Goal: Task Accomplishment & Management: Manage account settings

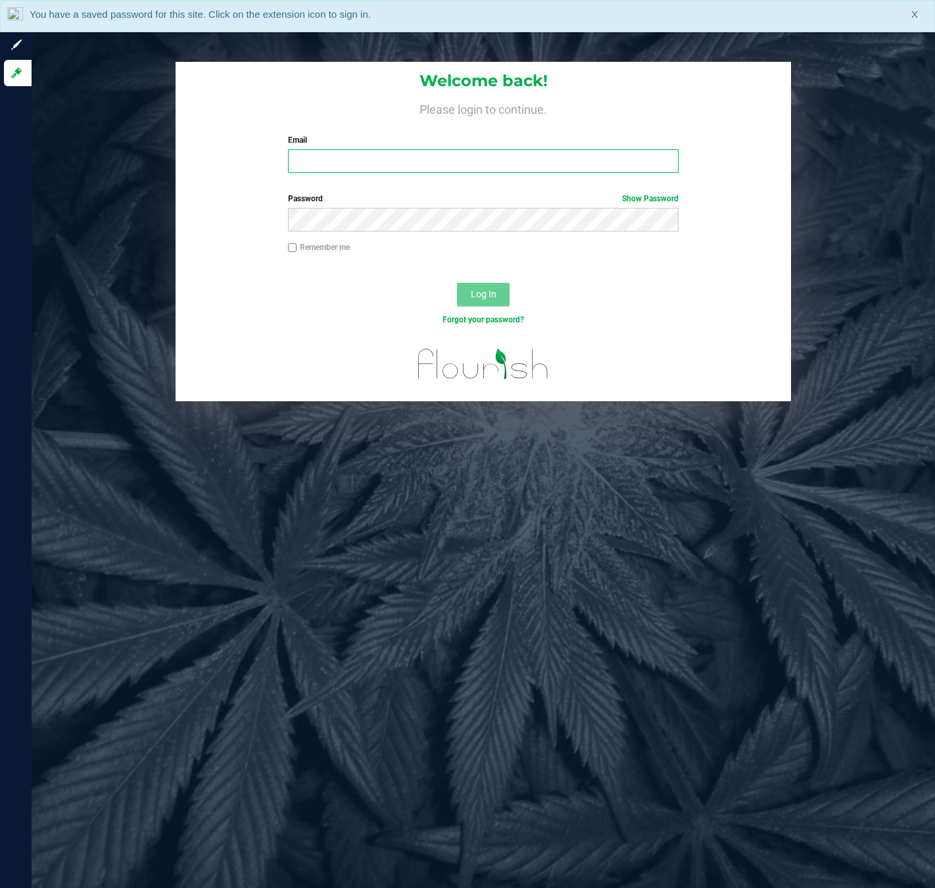
click at [331, 164] on input "Email" at bounding box center [483, 161] width 391 height 24
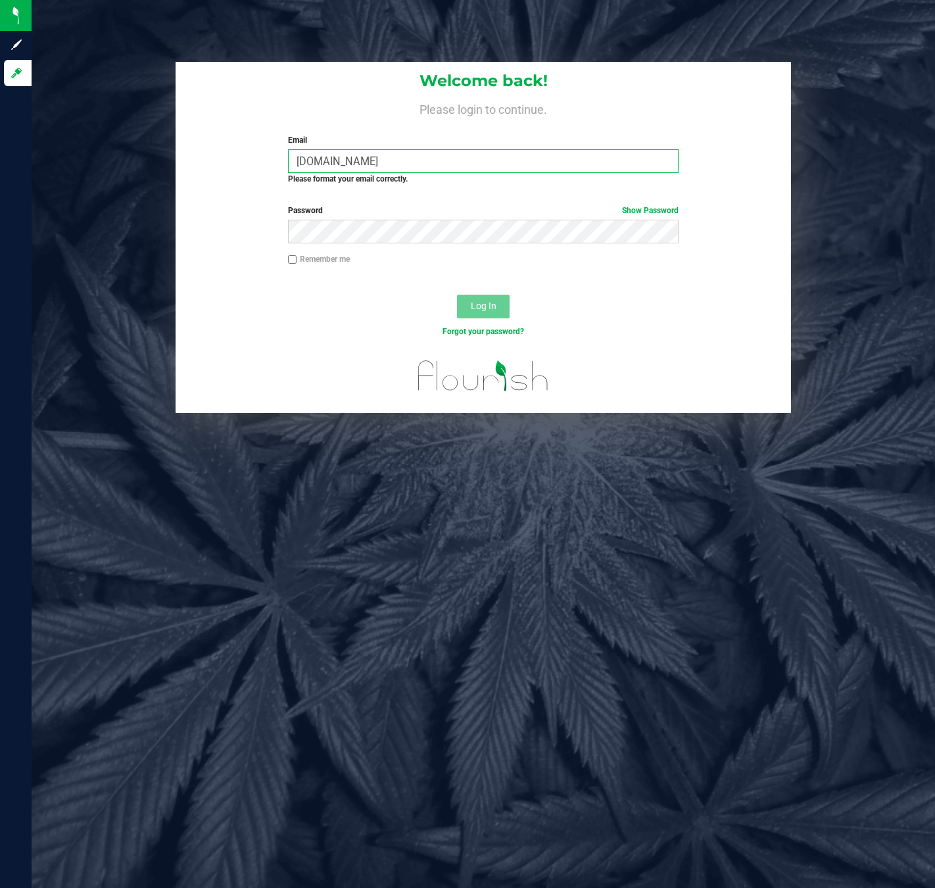
click at [343, 160] on input "[DOMAIN_NAME]" at bounding box center [483, 161] width 391 height 24
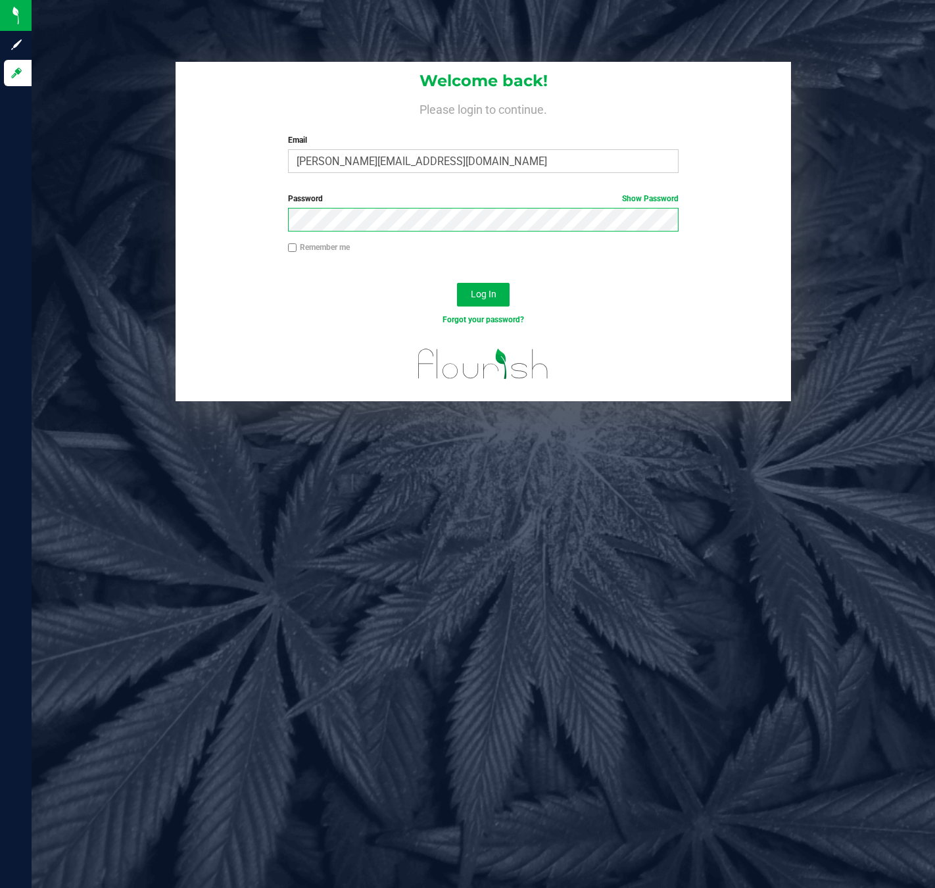
click at [457, 283] on button "Log In" at bounding box center [483, 295] width 53 height 24
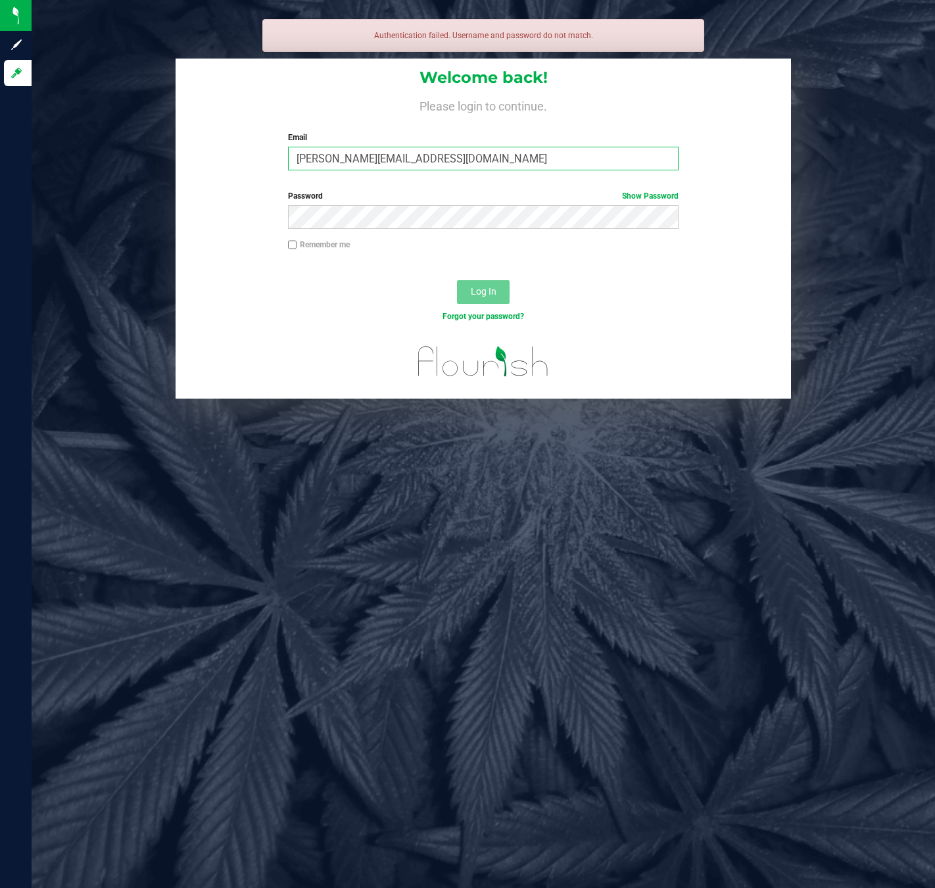
click at [397, 156] on input "[PERSON_NAME][EMAIL_ADDRESS][DOMAIN_NAME]" at bounding box center [483, 159] width 391 height 24
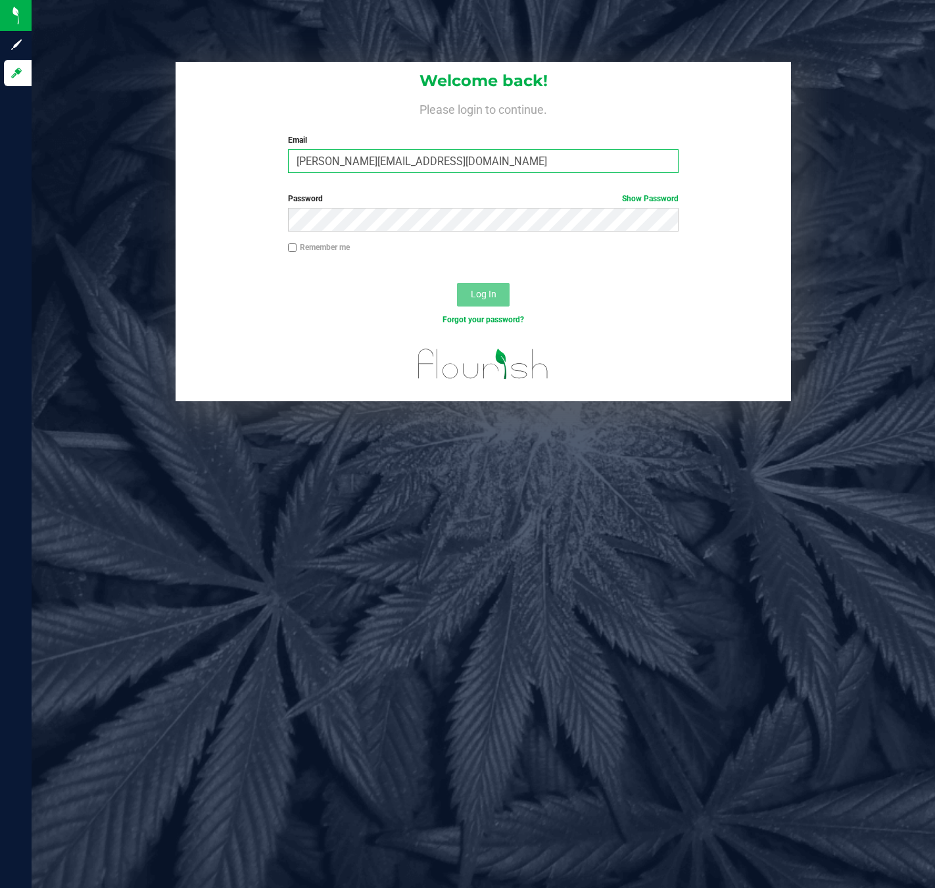
type input "[PERSON_NAME][EMAIL_ADDRESS][DOMAIN_NAME]"
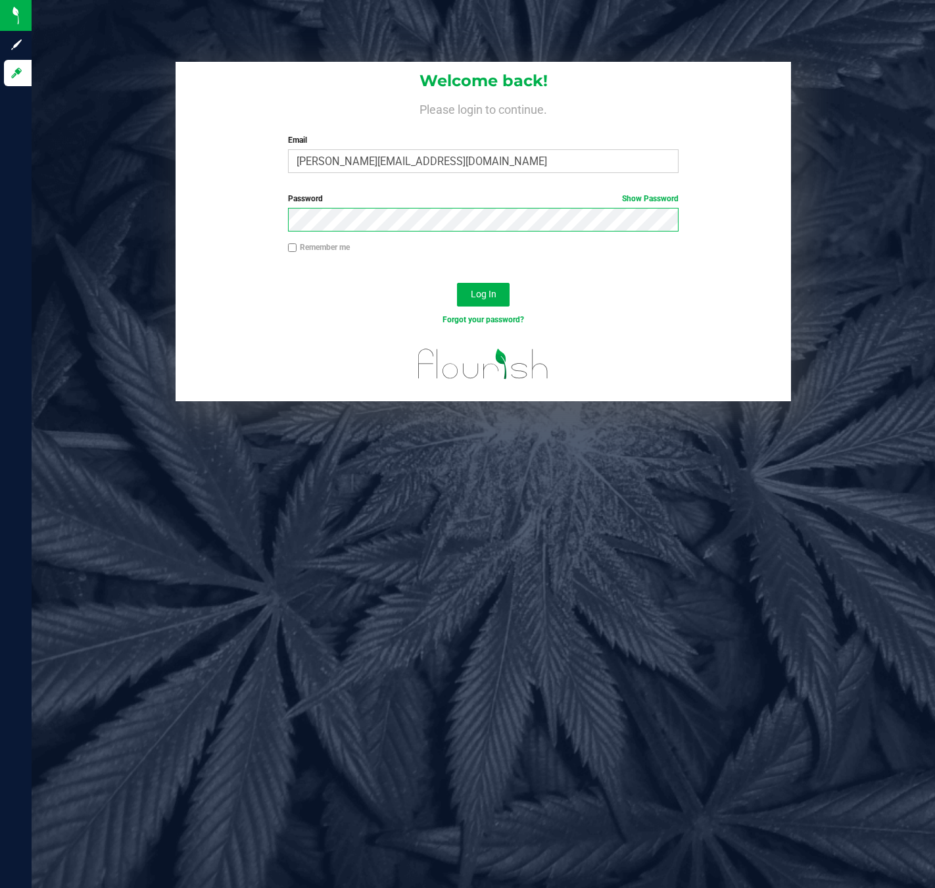
click at [457, 283] on button "Log In" at bounding box center [483, 295] width 53 height 24
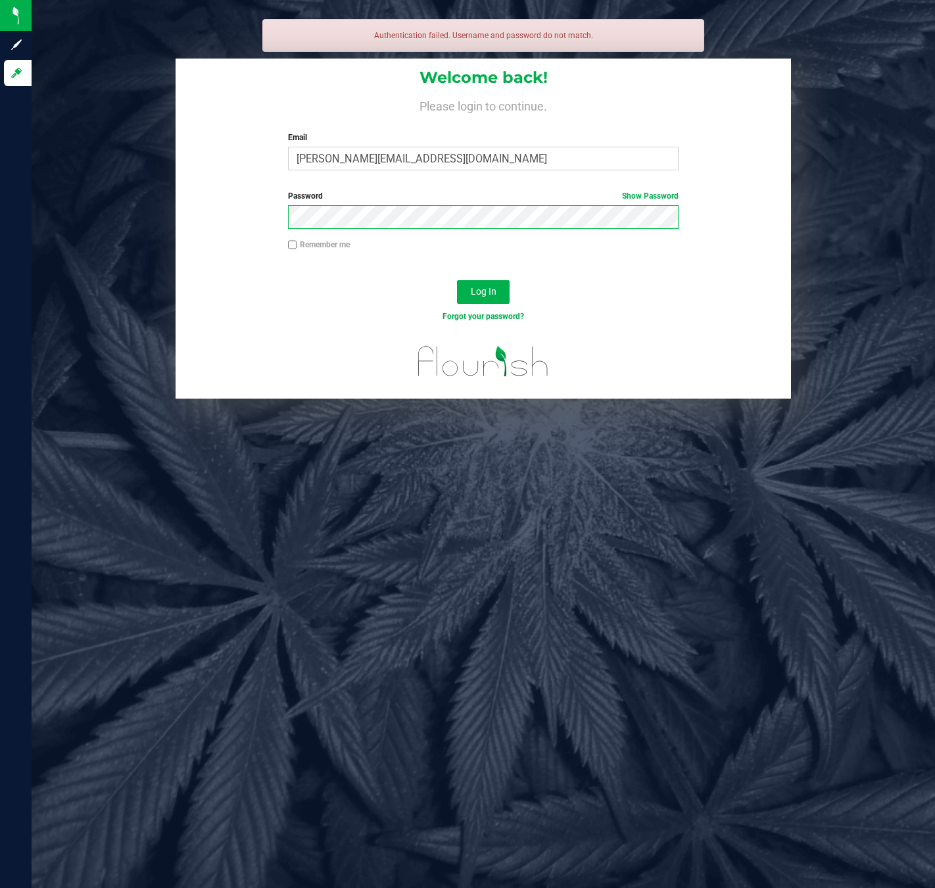
click at [457, 280] on button "Log In" at bounding box center [483, 292] width 53 height 24
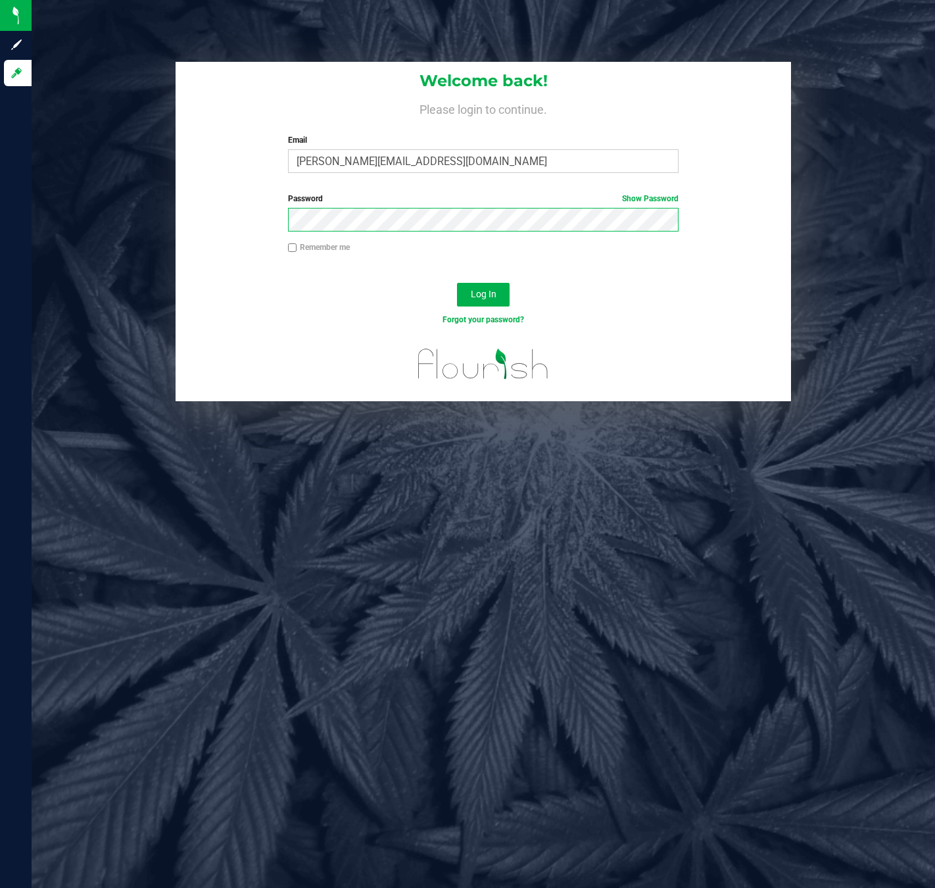
click at [457, 283] on button "Log In" at bounding box center [483, 295] width 53 height 24
